Goal: Transaction & Acquisition: Purchase product/service

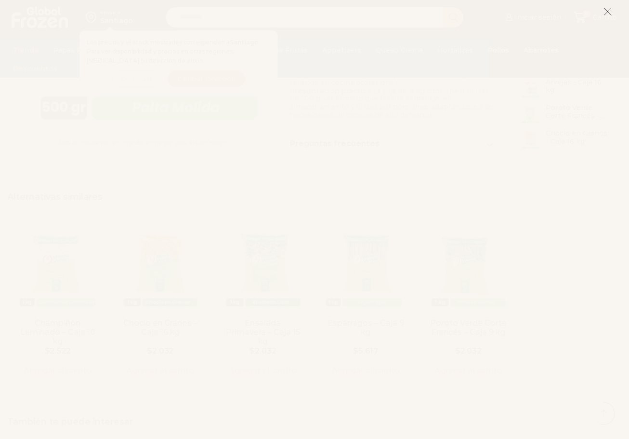
scroll to position [531, 0]
click at [606, 8] on icon at bounding box center [608, 11] width 9 height 9
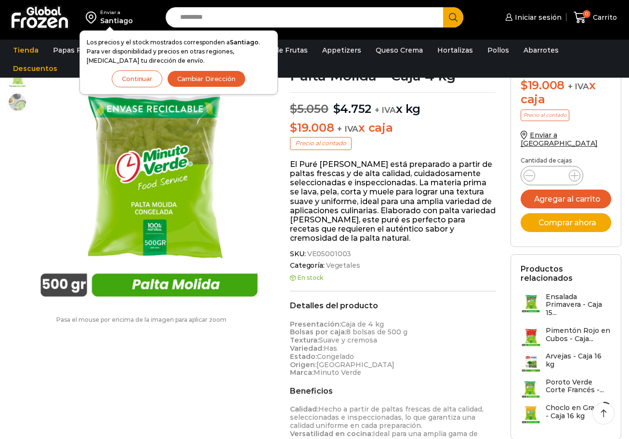
scroll to position [0, 0]
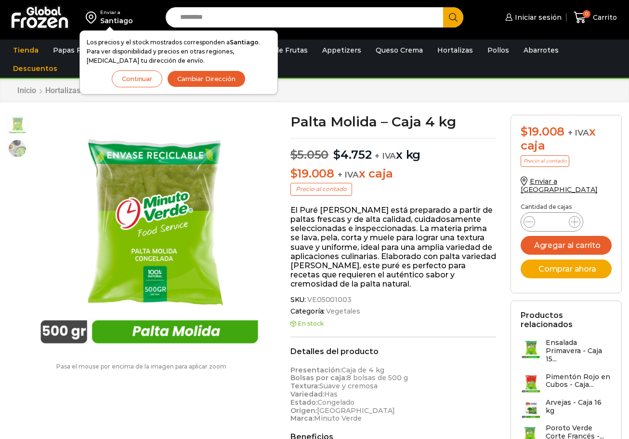
drag, startPoint x: 347, startPoint y: 154, endPoint x: 422, endPoint y: 161, distance: 75.0
click at [422, 161] on p "$ 5.050 Original price was: $5.050. $ 4.752 Current price is: $4.752. + IVA x kg" at bounding box center [394, 150] width 206 height 24
click at [418, 178] on p "$ 19.008 + IVA x caja" at bounding box center [394, 174] width 206 height 14
drag, startPoint x: 407, startPoint y: 189, endPoint x: 381, endPoint y: 216, distance: 37.8
click at [381, 216] on div "Palta Molida – Caja 4 kg $ 5.050 Original price was: $5.050. $ 4.752 Current pr…" at bounding box center [393, 398] width 220 height 567
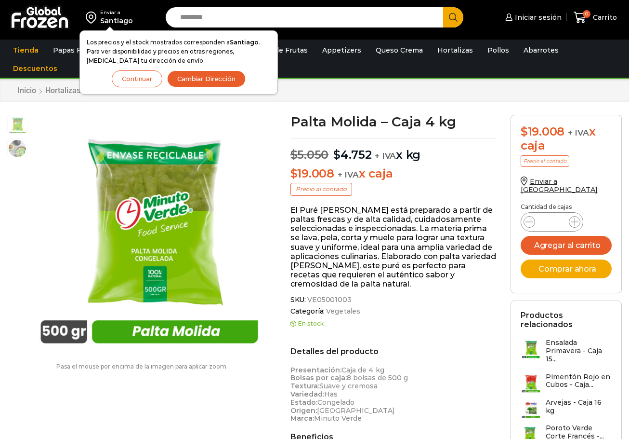
click at [371, 290] on div "Palta Molida – Caja 4 kg $ 5.050 Original price was: $5.050. $ 4.752 Current pr…" at bounding box center [393, 398] width 220 height 567
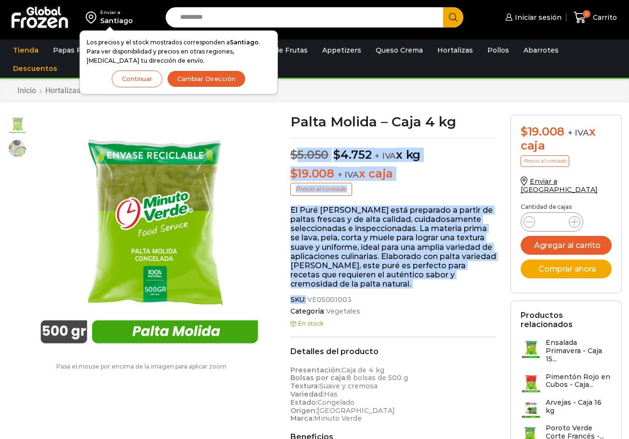
drag, startPoint x: 355, startPoint y: 263, endPoint x: 296, endPoint y: 150, distance: 127.2
click at [296, 150] on div "Palta Molida – Caja 4 kg $ 5.050 Original price was: $5.050. $ 4.752 Current pr…" at bounding box center [393, 398] width 220 height 567
click at [456, 193] on div "Palta Molida – Caja 4 kg $ 5.050 Original price was: $5.050. $ 4.752 Current pr…" at bounding box center [393, 398] width 220 height 567
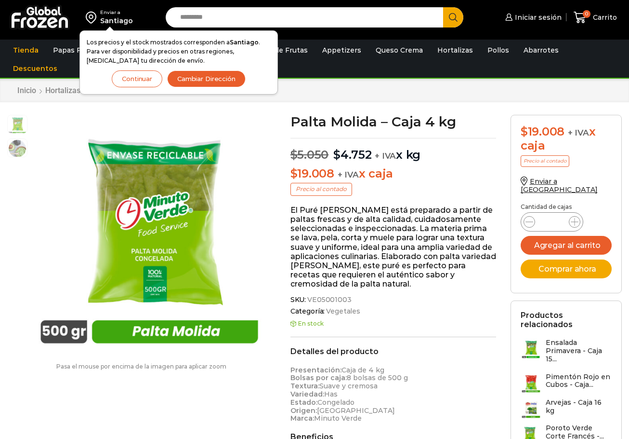
click at [133, 80] on button "Continuar" at bounding box center [137, 78] width 51 height 17
